Goal: Task Accomplishment & Management: Complete application form

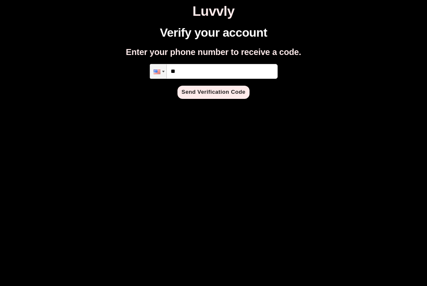
click at [261, 64] on input "**" at bounding box center [214, 71] width 128 height 15
type input "**********"
click at [233, 93] on button "Send Verification Code" at bounding box center [213, 92] width 72 height 13
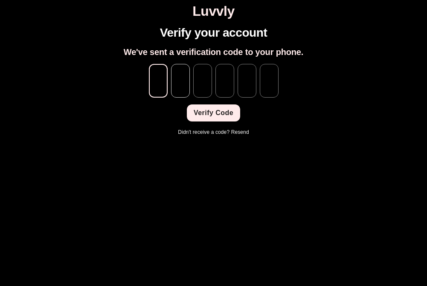
paste input "*"
type input "*"
paste input "*"
type input "*"
paste input "*"
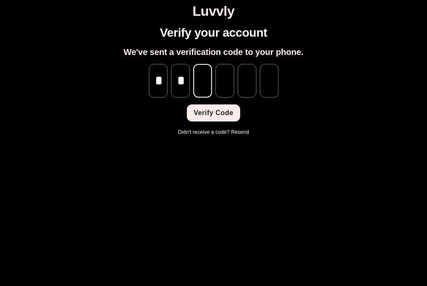
type input "*"
paste input "*"
type input "*"
paste input "*"
type input "*"
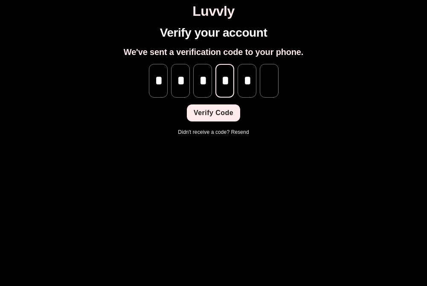
click at [228, 78] on input "*" at bounding box center [224, 81] width 19 height 34
type input "*"
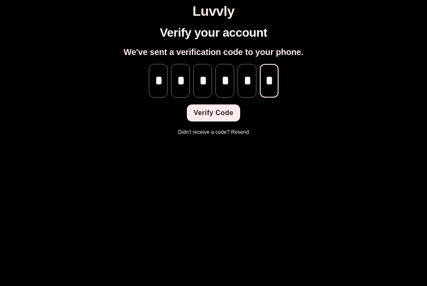
click at [217, 115] on button "Verify Code" at bounding box center [213, 112] width 53 height 17
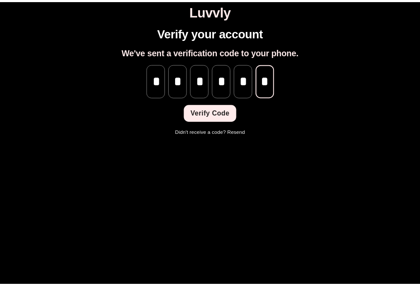
scroll to position [0, 0]
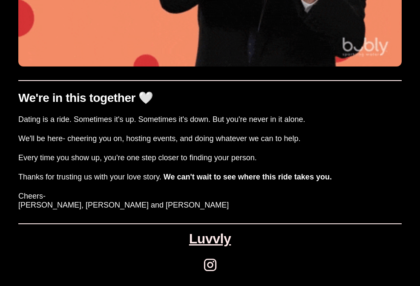
scroll to position [17, 0]
